Goal: Task Accomplishment & Management: Use online tool/utility

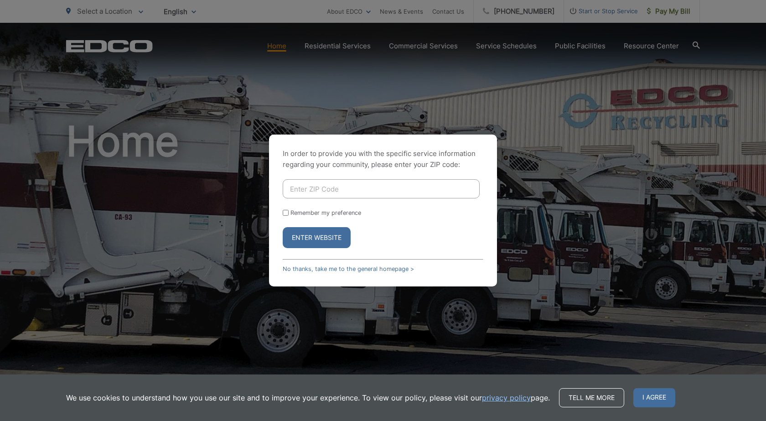
click at [316, 189] on input "Enter ZIP Code" at bounding box center [381, 188] width 197 height 19
type input "92102"
click at [319, 238] on button "Enter Website" at bounding box center [317, 237] width 68 height 21
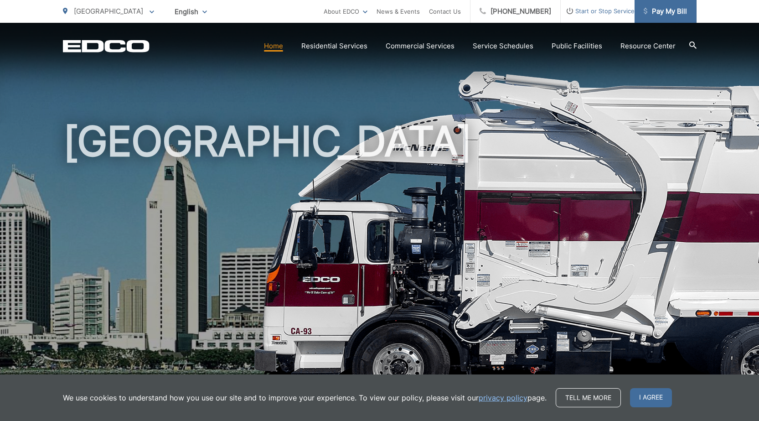
click at [672, 13] on span "Pay My Bill" at bounding box center [665, 11] width 43 height 11
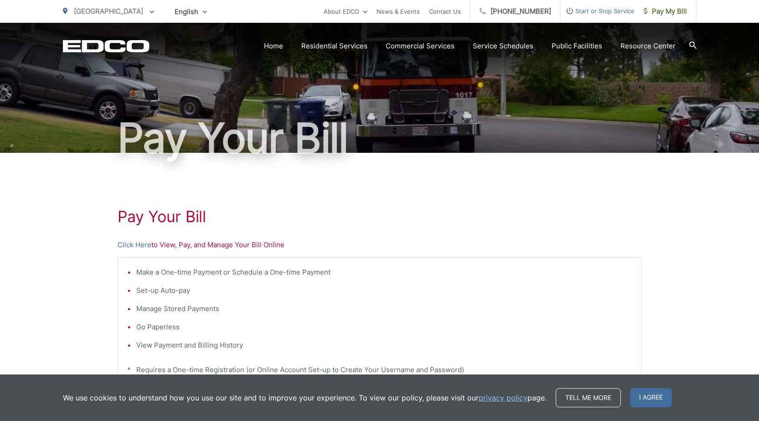
scroll to position [46, 0]
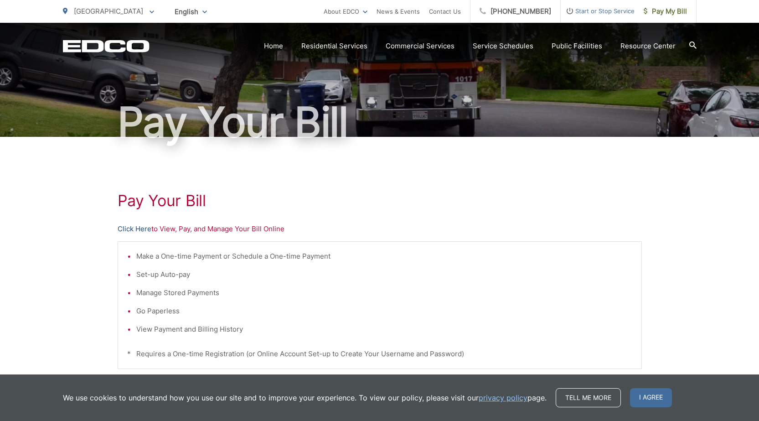
click at [140, 230] on link "Click Here" at bounding box center [135, 228] width 34 height 11
